Goal: Find specific page/section

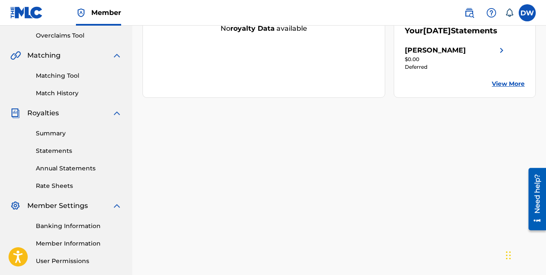
scroll to position [178, 0]
click at [53, 136] on link "Summary" at bounding box center [79, 132] width 86 height 9
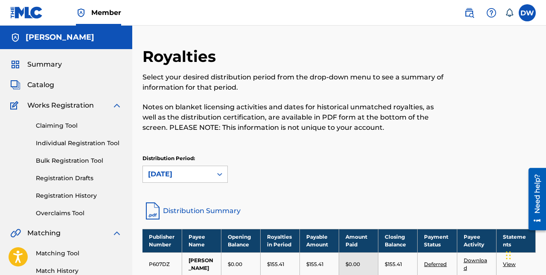
click at [507, 267] on link "View" at bounding box center [509, 264] width 13 height 6
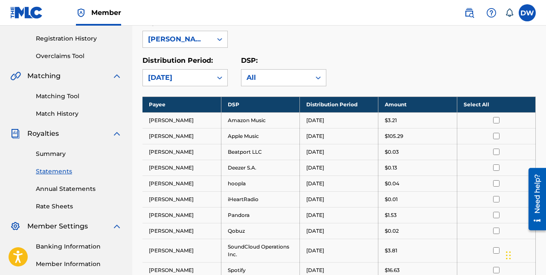
scroll to position [159, 0]
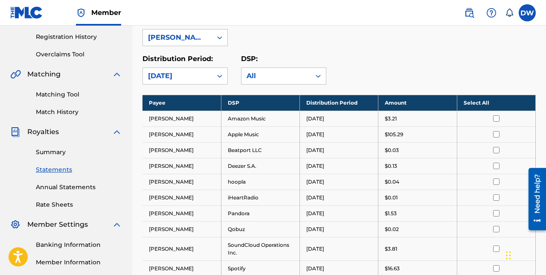
click at [83, 247] on link "Banking Information" at bounding box center [79, 244] width 86 height 9
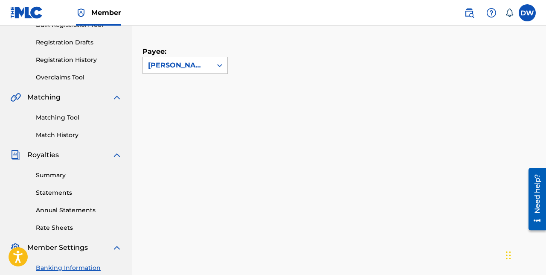
scroll to position [147, 0]
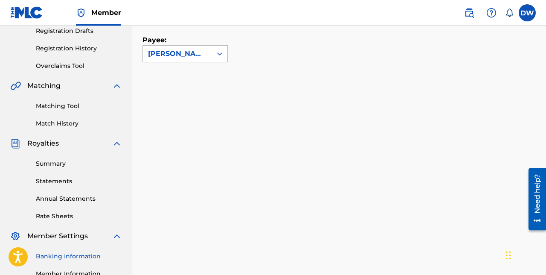
click at [472, 12] on img at bounding box center [469, 13] width 10 height 10
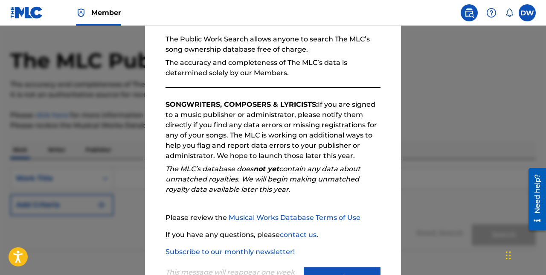
scroll to position [33, 0]
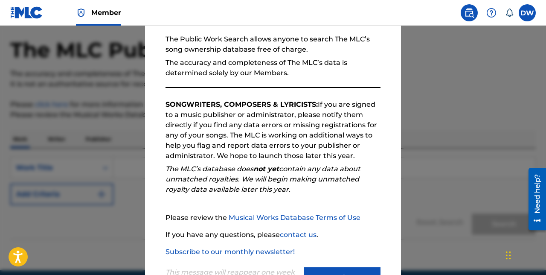
click at [468, 101] on div at bounding box center [273, 163] width 546 height 275
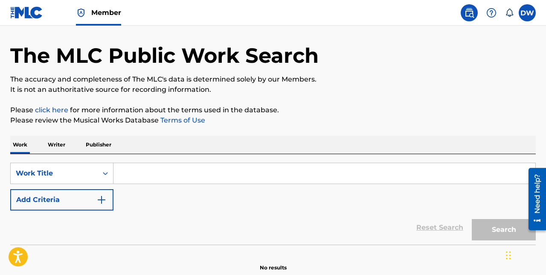
scroll to position [0, 0]
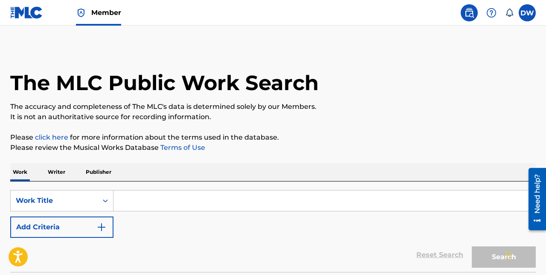
click at [515, 209] on input "Search Form" at bounding box center [324, 200] width 422 height 20
